Goal: Check status: Check status

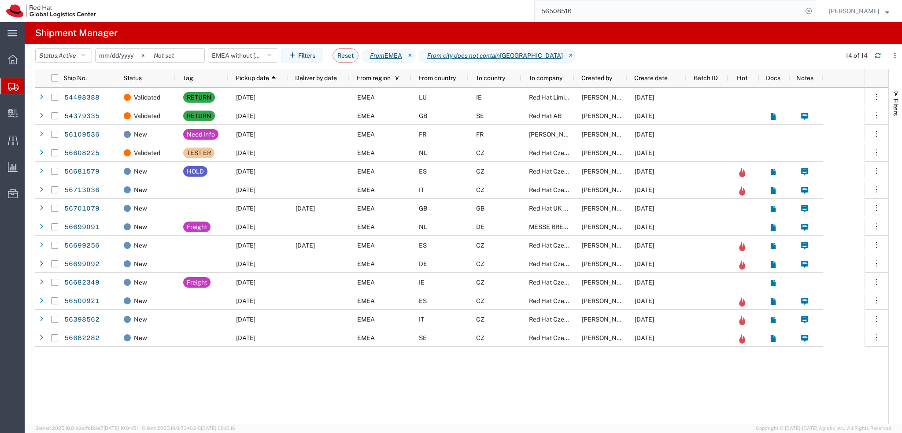
click at [604, 15] on input "56508516" at bounding box center [669, 10] width 268 height 21
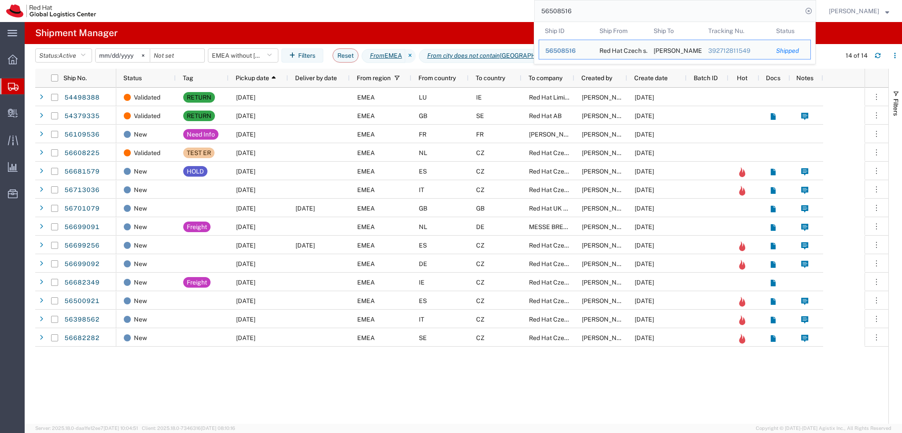
click at [604, 15] on input "56508516" at bounding box center [669, 10] width 268 height 21
paste input "607256"
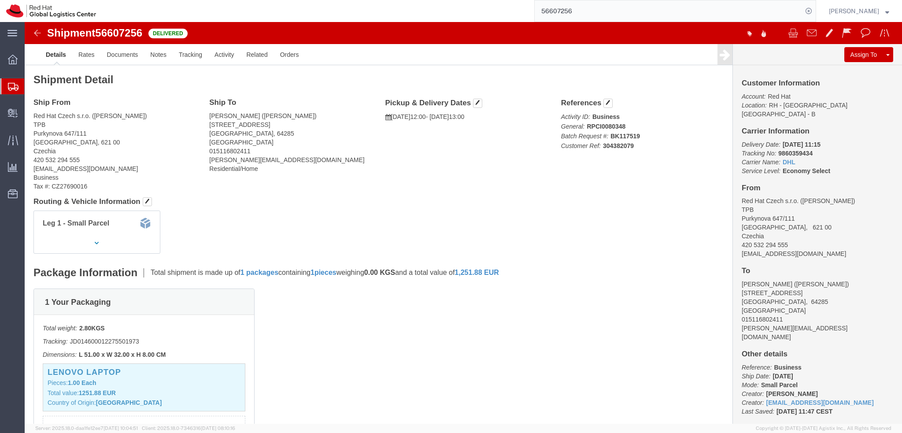
click at [606, 11] on input "56607256" at bounding box center [669, 10] width 268 height 21
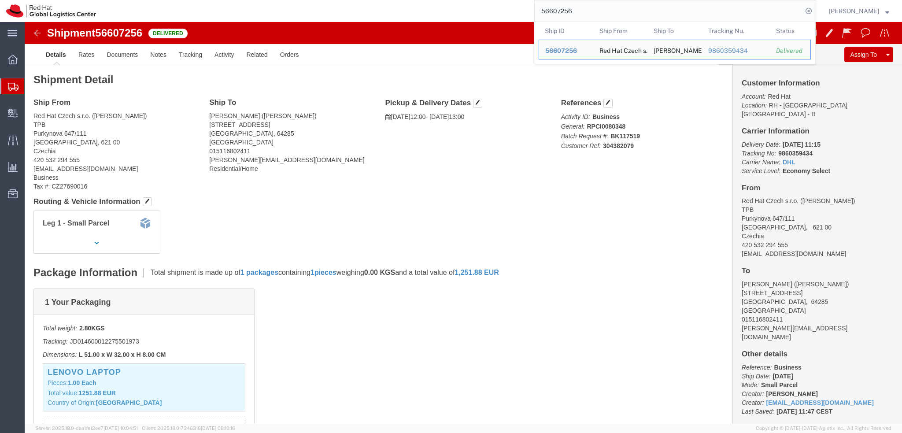
click at [606, 11] on input "56607256" at bounding box center [669, 10] width 268 height 21
paste input "198"
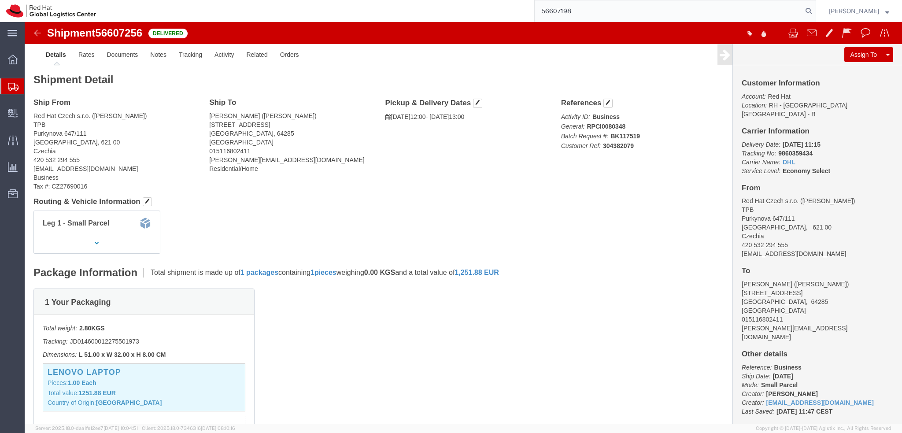
type input "56607198"
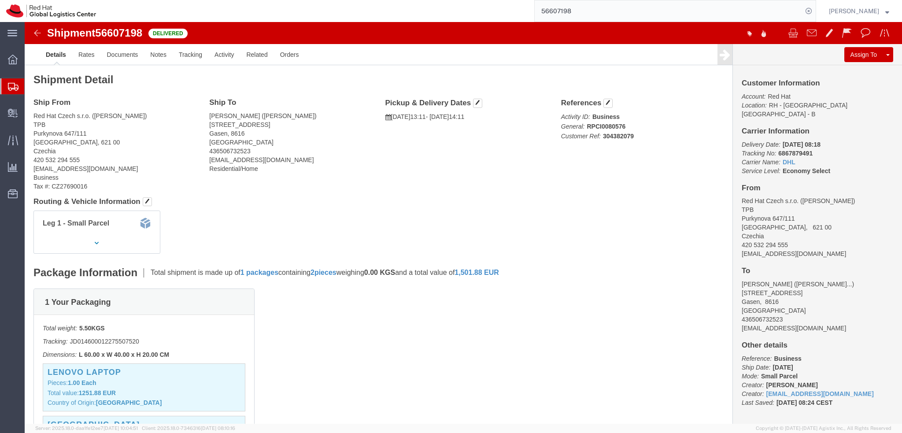
click img
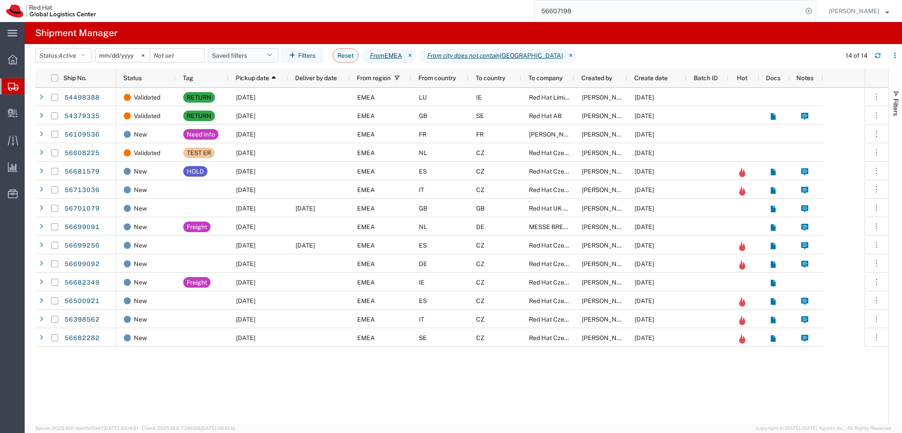
click at [240, 52] on button "Saved filters" at bounding box center [243, 55] width 70 height 14
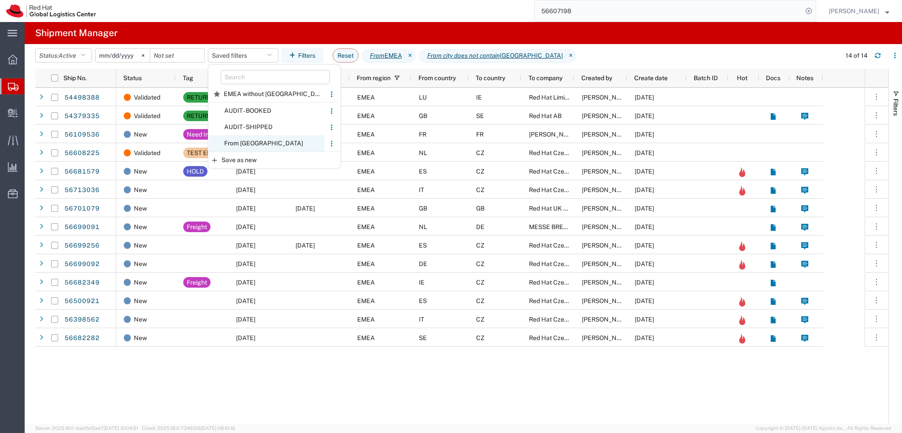
click at [265, 142] on span "From [GEOGRAPHIC_DATA]" at bounding box center [266, 143] width 115 height 16
